Goal: Information Seeking & Learning: Learn about a topic

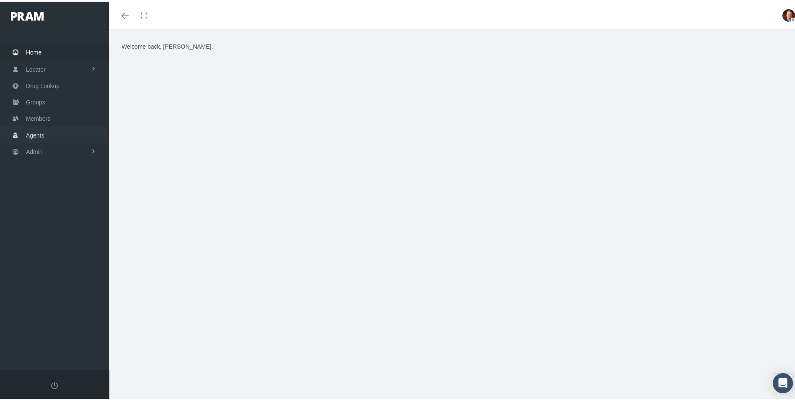
click at [29, 128] on span "Agents" at bounding box center [35, 134] width 18 height 16
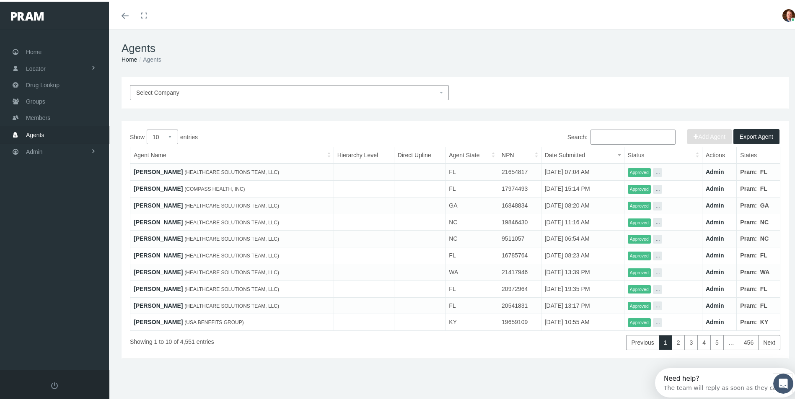
click at [598, 137] on input "Search:" at bounding box center [632, 135] width 85 height 15
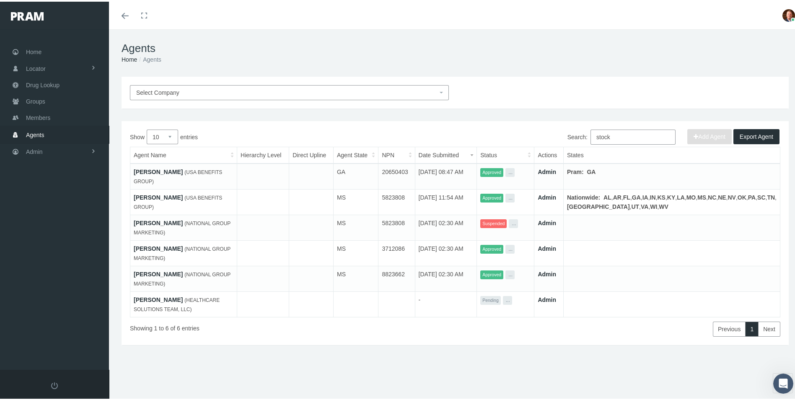
type input "stock"
click at [151, 192] on link "[PERSON_NAME]" at bounding box center [158, 195] width 49 height 7
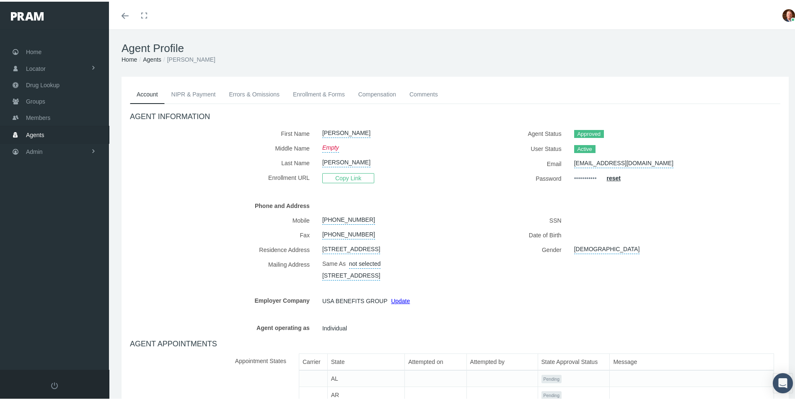
click at [315, 92] on link "Enrollment & Forms" at bounding box center [318, 92] width 65 height 18
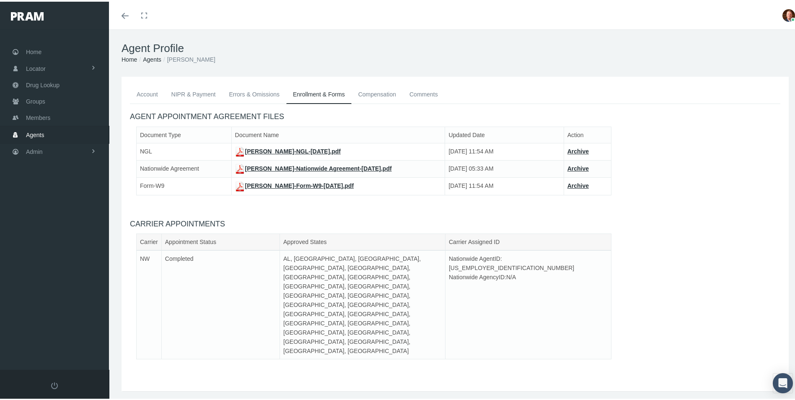
click at [308, 166] on link "Jerri Stockett-Nationwide Agreement-May 28, 2021.pdf" at bounding box center [313, 166] width 157 height 7
click at [34, 150] on span "Admin" at bounding box center [34, 150] width 17 height 16
click at [48, 257] on span "Companies" at bounding box center [49, 261] width 30 height 14
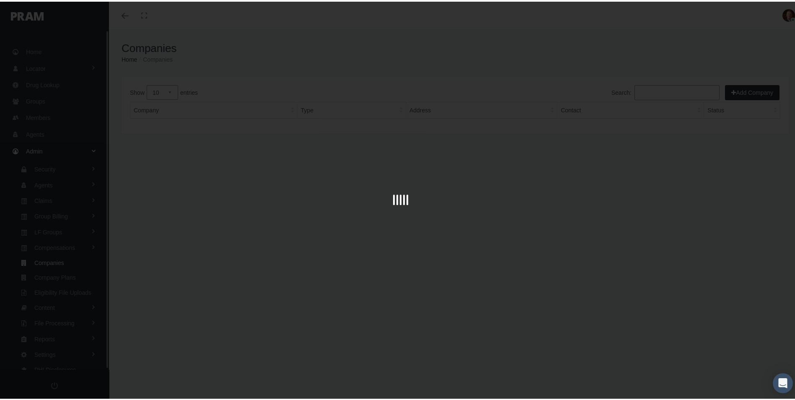
scroll to position [1, 0]
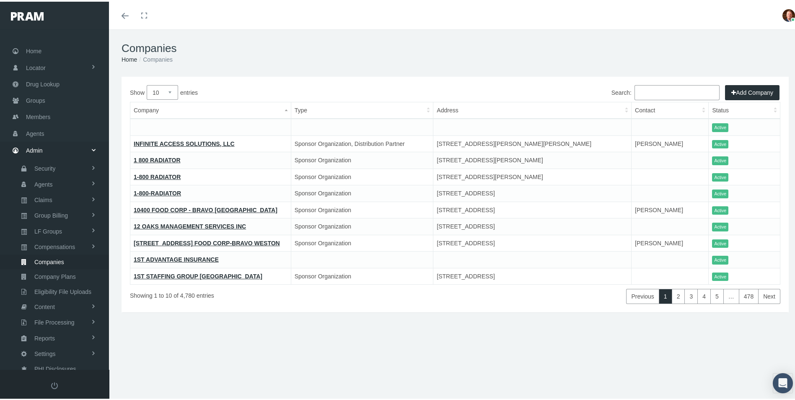
click at [644, 91] on input "Search:" at bounding box center [676, 90] width 85 height 15
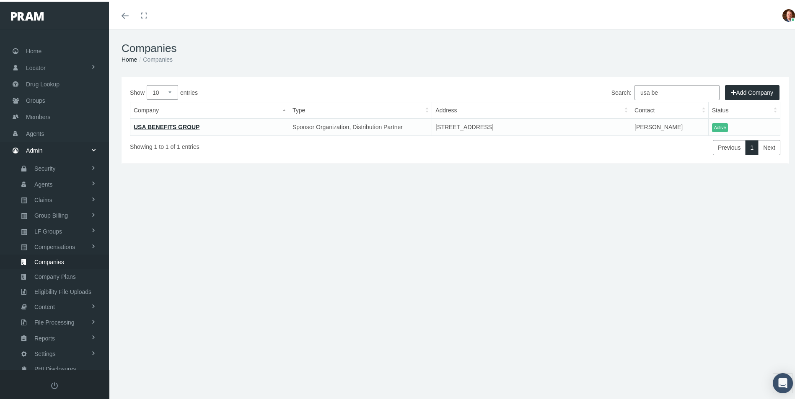
type input "usa be"
click at [182, 123] on link "USA BENEFITS GROUP" at bounding box center [167, 125] width 66 height 7
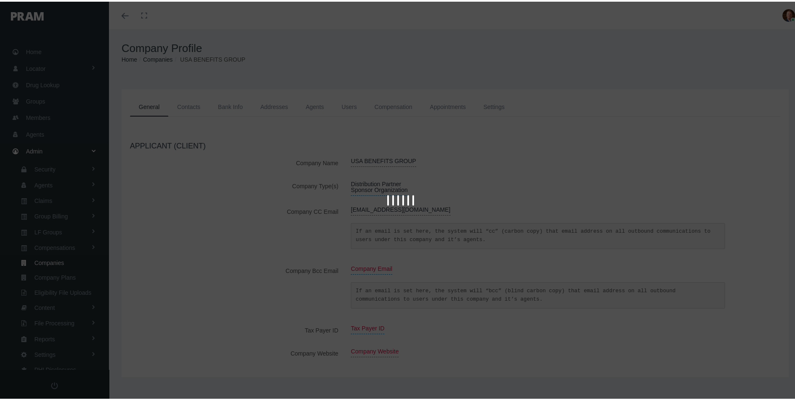
scroll to position [1, 0]
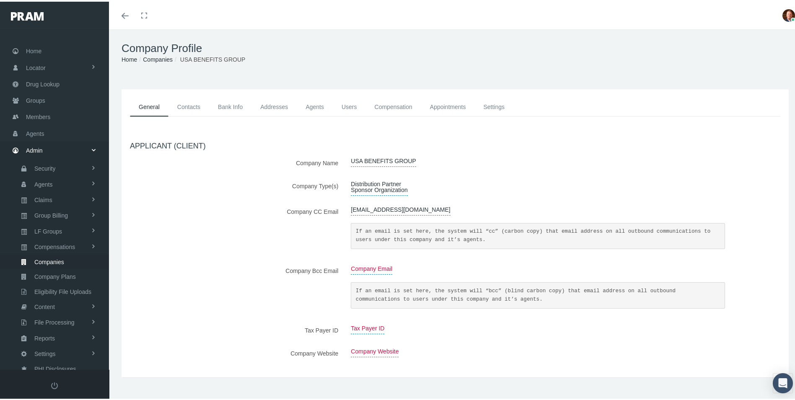
click at [330, 108] on link "Agents" at bounding box center [315, 105] width 36 height 19
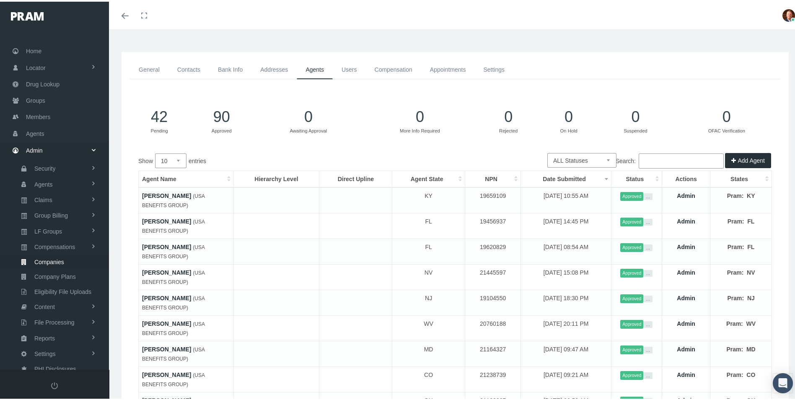
scroll to position [36, 0]
click at [187, 69] on link "Contacts" at bounding box center [188, 69] width 41 height 19
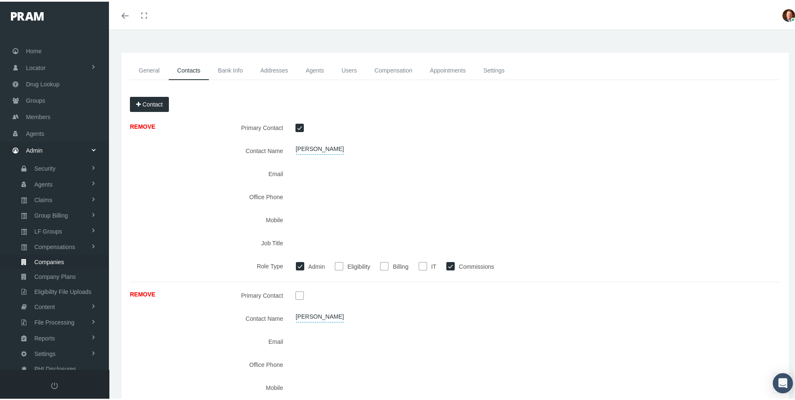
click at [156, 70] on link "General" at bounding box center [149, 69] width 39 height 19
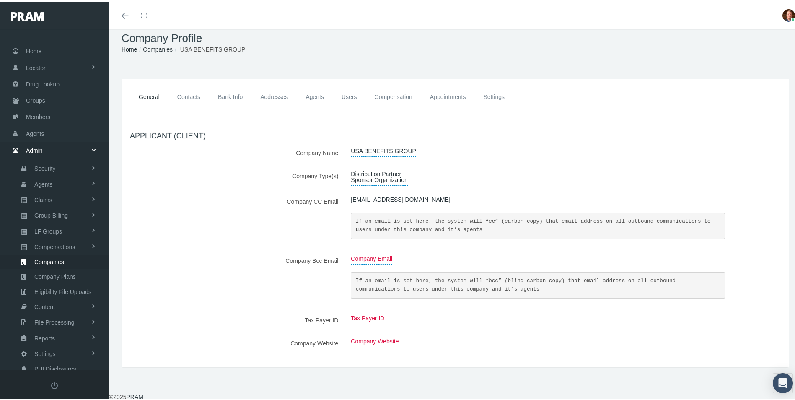
click at [188, 96] on link "Contacts" at bounding box center [188, 95] width 41 height 19
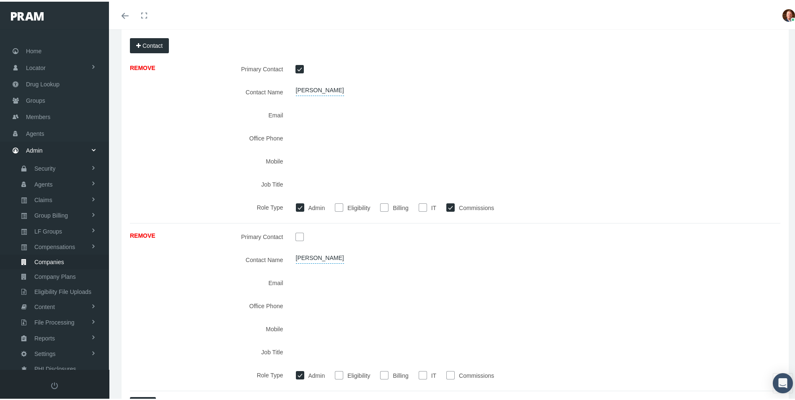
scroll to position [31, 0]
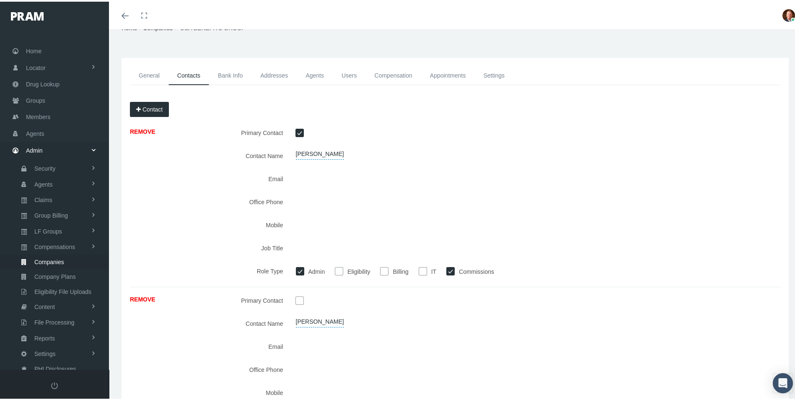
click at [233, 76] on link "Bank Info" at bounding box center [230, 74] width 42 height 19
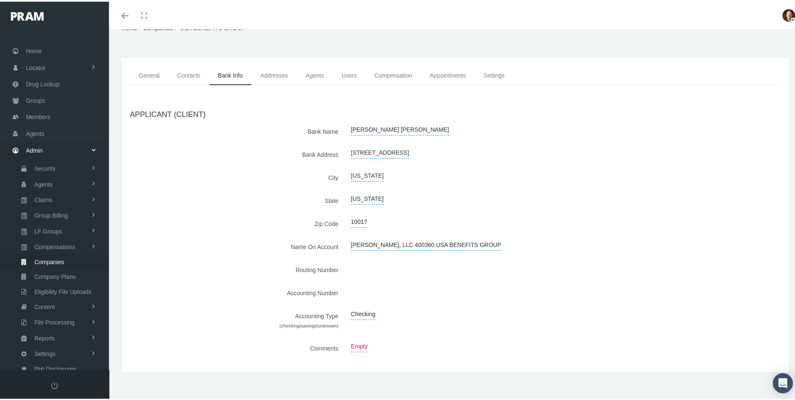
click at [272, 70] on link "Addresses" at bounding box center [273, 74] width 45 height 19
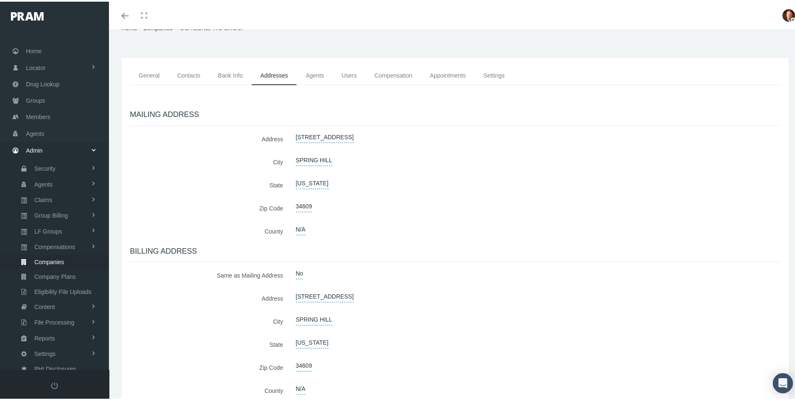
click at [308, 75] on link "Agents" at bounding box center [315, 74] width 36 height 19
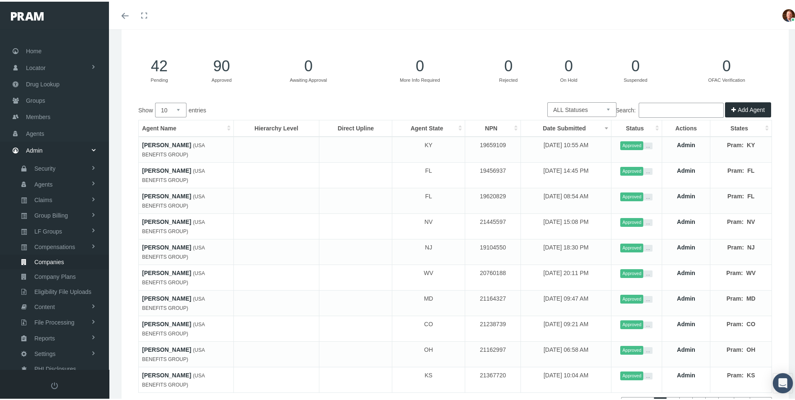
scroll to position [0, 0]
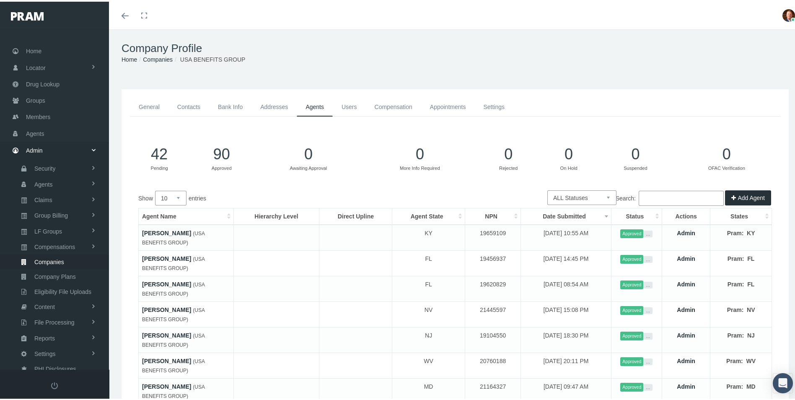
click at [392, 105] on link "Compensation" at bounding box center [393, 105] width 55 height 19
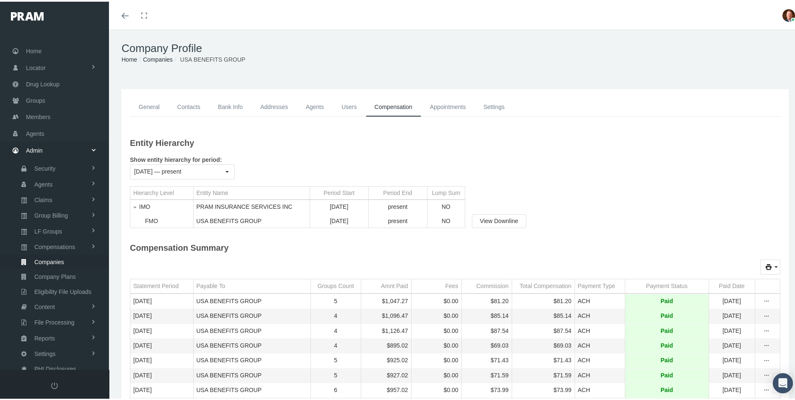
click at [454, 102] on link "Appointments" at bounding box center [448, 105] width 54 height 19
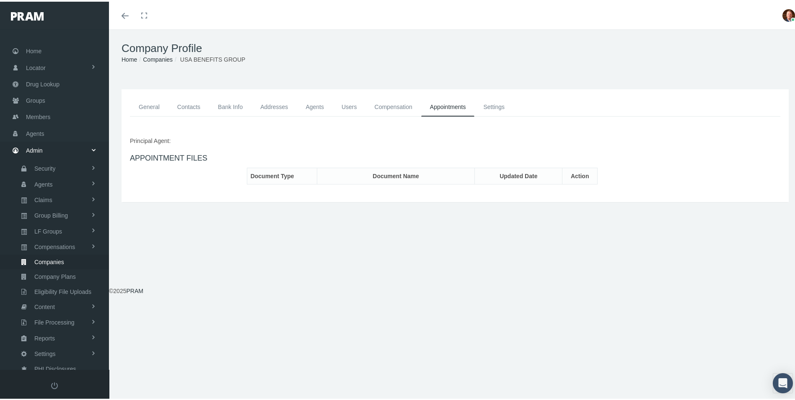
click at [494, 103] on link "Settings" at bounding box center [493, 105] width 39 height 19
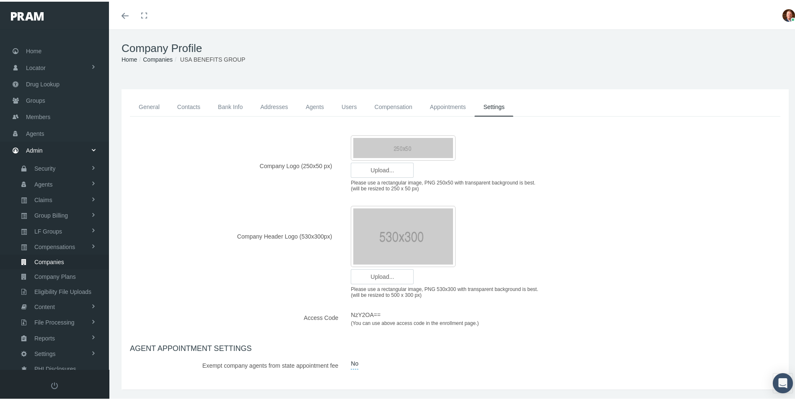
click at [190, 104] on link "Contacts" at bounding box center [188, 105] width 41 height 19
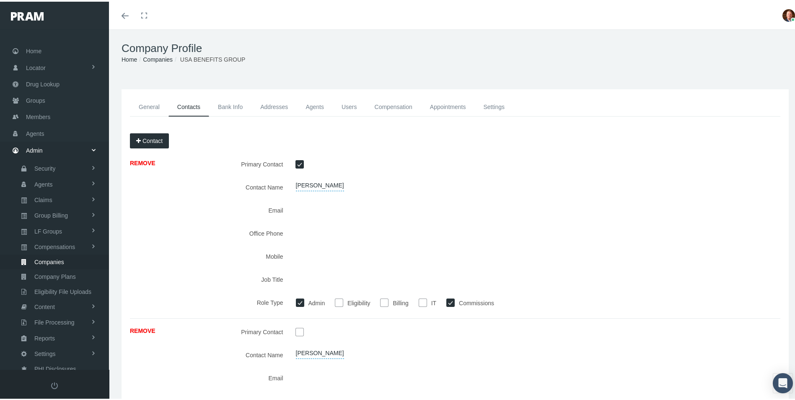
click at [386, 108] on link "Compensation" at bounding box center [393, 105] width 55 height 19
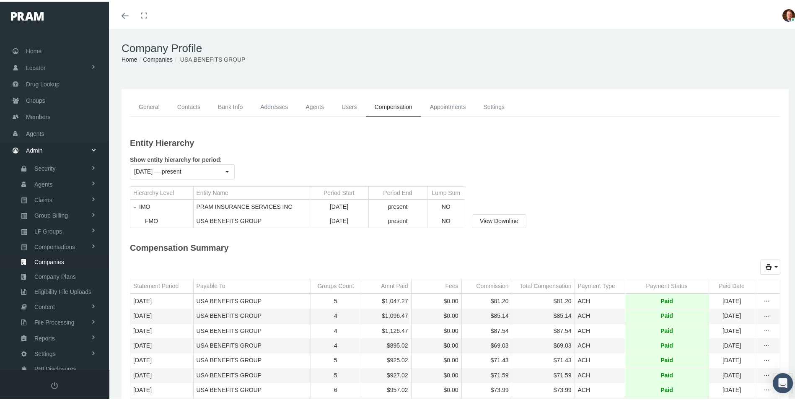
click at [319, 101] on link "Agents" at bounding box center [315, 105] width 36 height 19
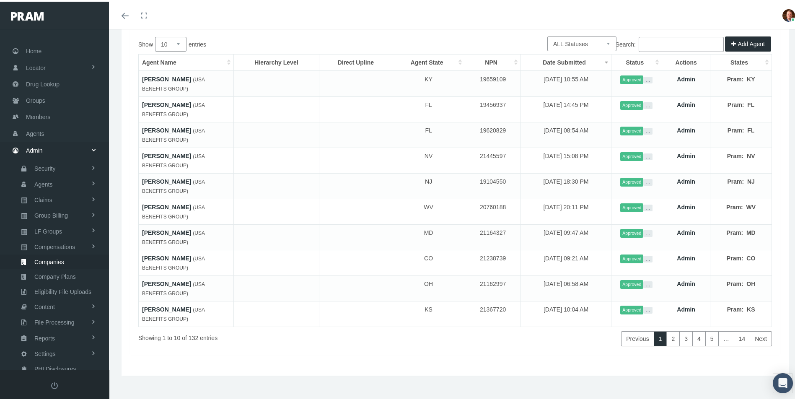
scroll to position [162, 0]
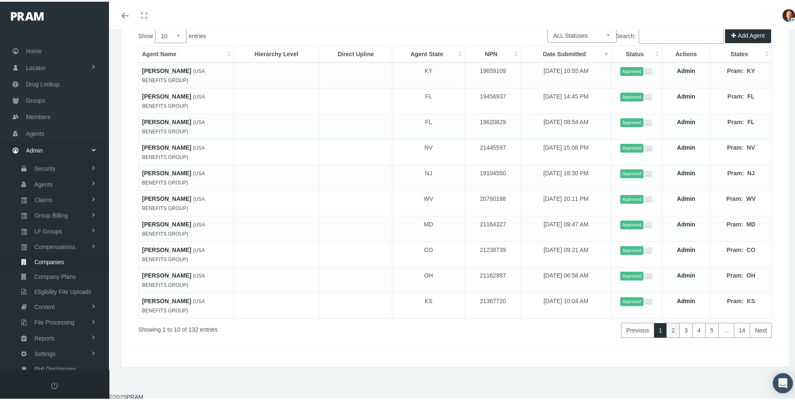
click at [668, 328] on link "2" at bounding box center [672, 328] width 13 height 15
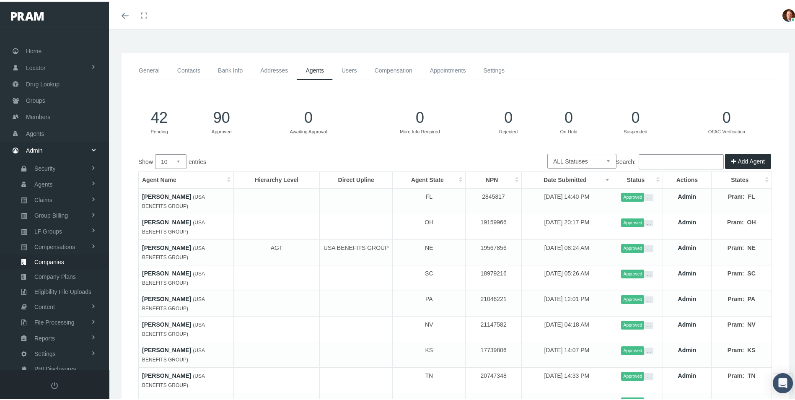
scroll to position [0, 0]
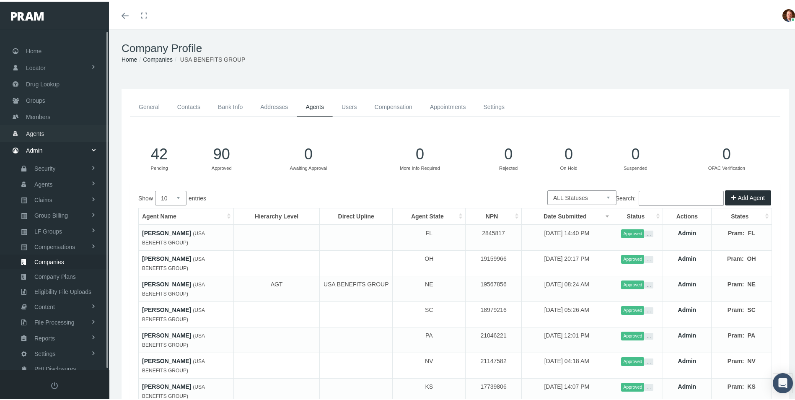
click at [37, 129] on span "Agents" at bounding box center [35, 132] width 18 height 16
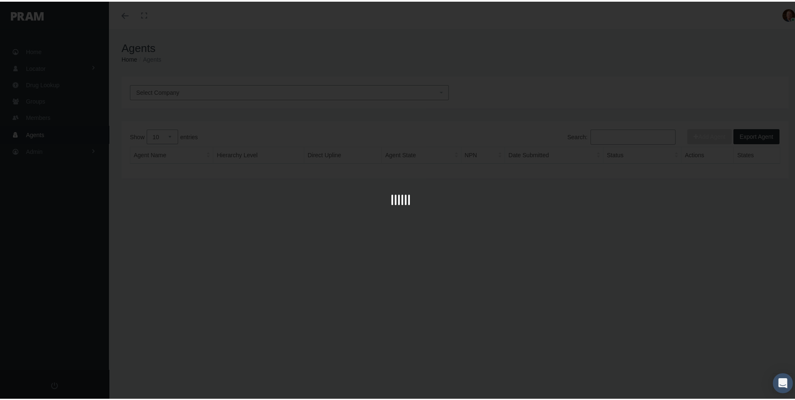
click at [631, 132] on div at bounding box center [400, 200] width 801 height 400
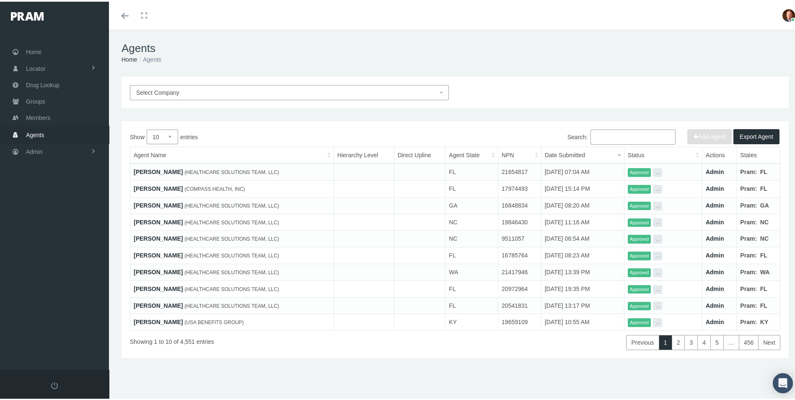
click at [627, 134] on input "Search:" at bounding box center [632, 135] width 85 height 15
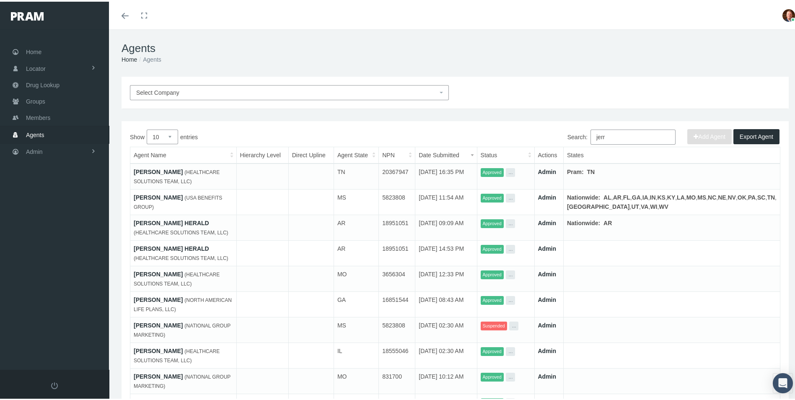
type input "jerr"
click at [156, 192] on link "[PERSON_NAME]" at bounding box center [158, 195] width 49 height 7
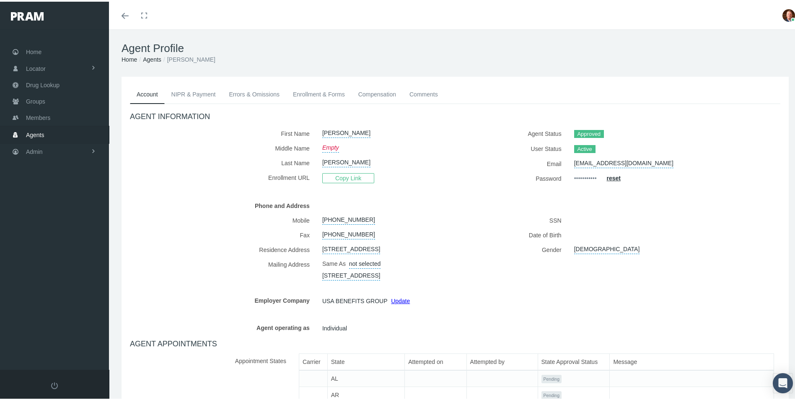
click at [373, 92] on link "Compensation" at bounding box center [377, 92] width 51 height 18
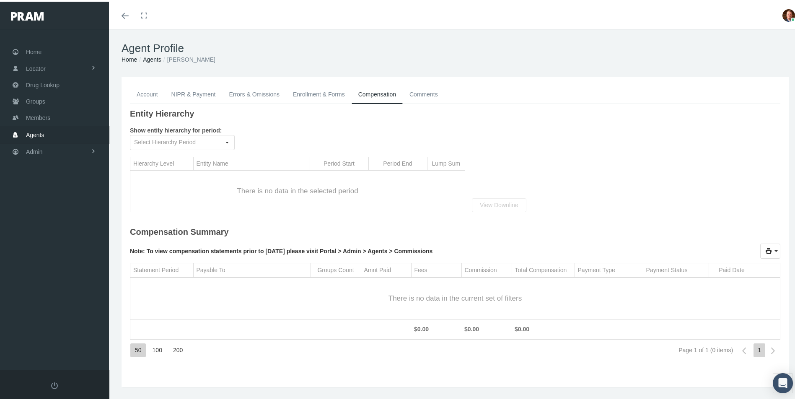
click at [307, 93] on link "Enrollment & Forms" at bounding box center [318, 92] width 65 height 18
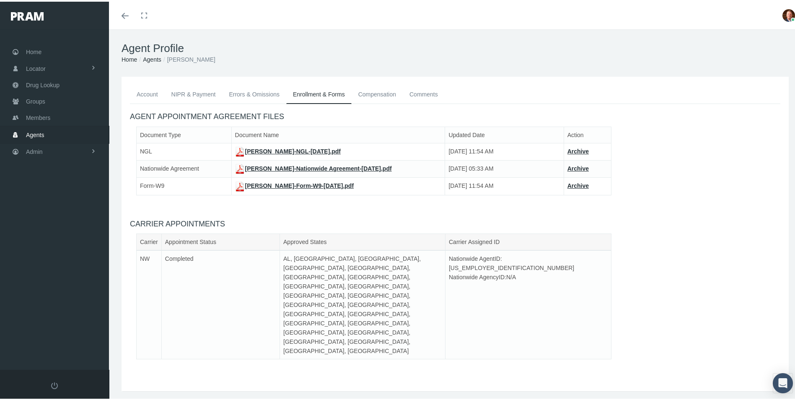
click at [291, 184] on link "[PERSON_NAME]-Form-W9-[DATE].pdf" at bounding box center [294, 184] width 119 height 7
click at [233, 94] on link "Errors & Omissions" at bounding box center [254, 92] width 64 height 18
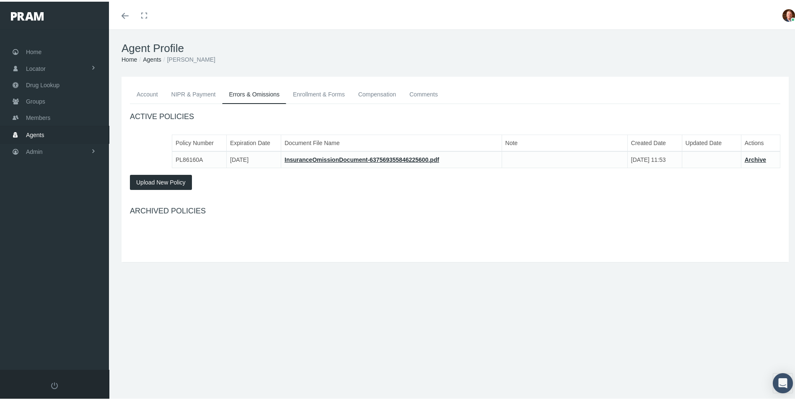
click at [433, 90] on link "Comments" at bounding box center [424, 92] width 42 height 18
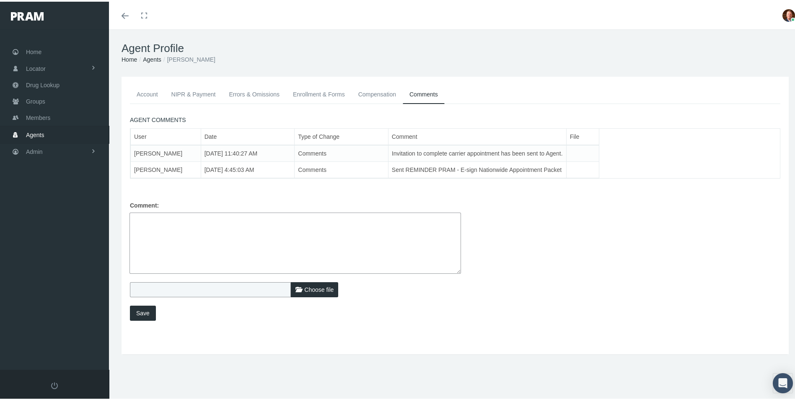
click at [193, 94] on link "NIPR & Payment" at bounding box center [194, 92] width 58 height 18
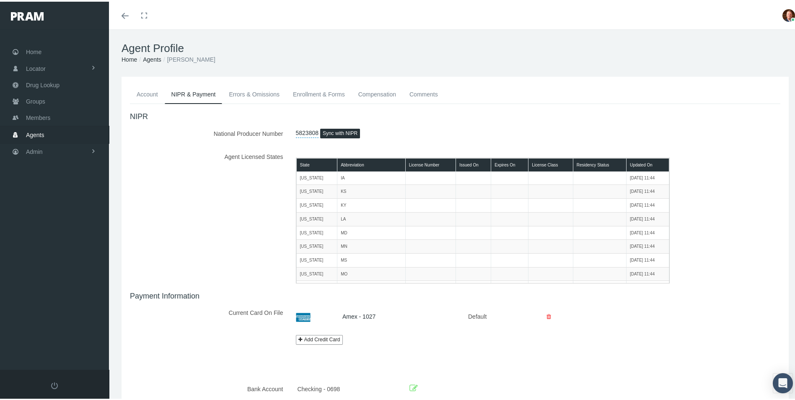
click at [149, 94] on link "Account" at bounding box center [147, 92] width 35 height 18
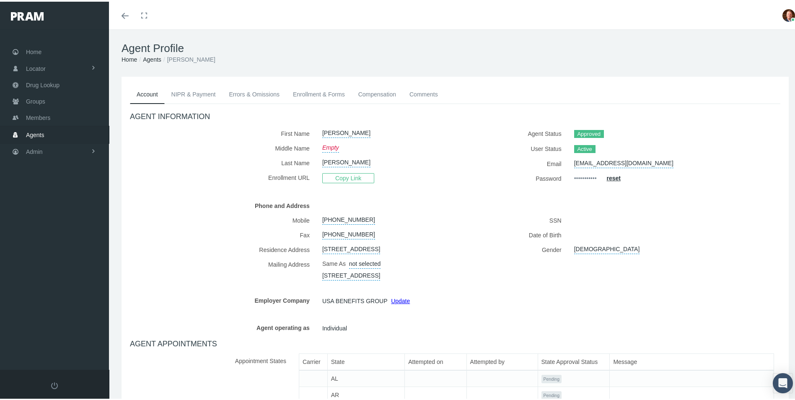
click at [193, 94] on link "NIPR & Payment" at bounding box center [194, 92] width 58 height 18
